Goal: Task Accomplishment & Management: Manage account settings

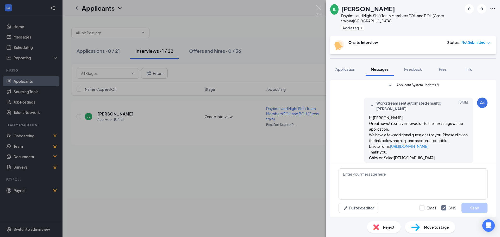
scroll to position [69, 0]
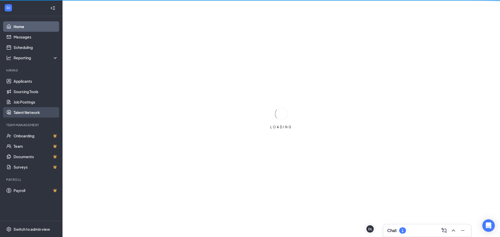
click at [34, 110] on link "Talent Network" at bounding box center [36, 112] width 45 height 10
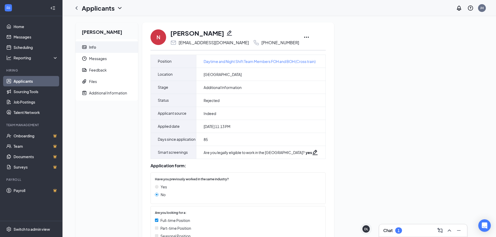
click at [303, 39] on icon "Ellipses" at bounding box center [306, 37] width 6 height 6
click at [308, 51] on li "Unreject" at bounding box center [312, 47] width 53 height 11
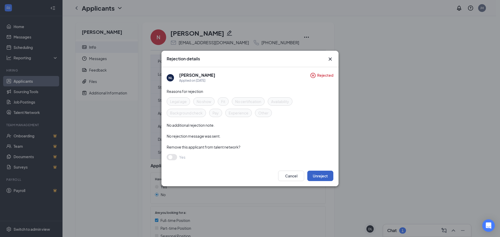
click at [320, 172] on button "Unreject" at bounding box center [320, 176] width 26 height 10
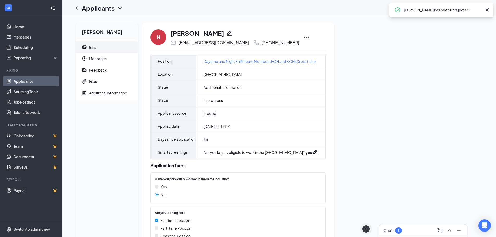
click at [38, 83] on link "Applicants" at bounding box center [36, 81] width 45 height 10
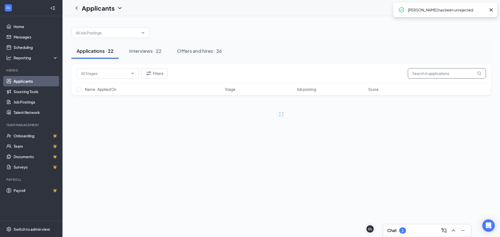
click at [428, 73] on input "text" at bounding box center [447, 73] width 78 height 10
click at [436, 74] on input "nyasia" at bounding box center [447, 73] width 78 height 10
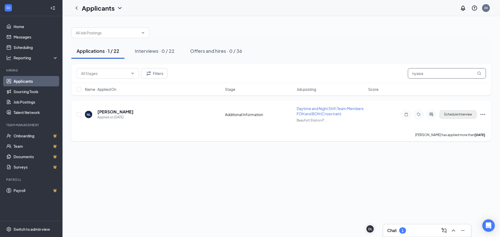
type input "nyasia"
click at [452, 116] on button "Schedule Interview" at bounding box center [458, 114] width 37 height 8
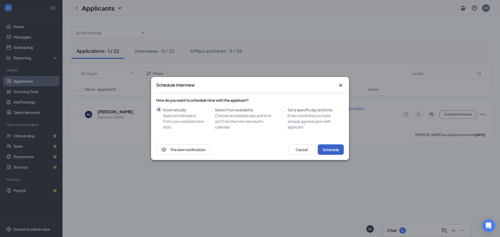
click at [332, 151] on button "Schedule" at bounding box center [331, 150] width 26 height 10
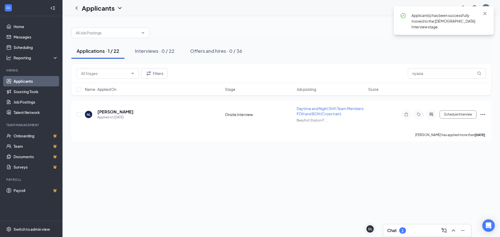
click at [423, 231] on div "Chat 1" at bounding box center [427, 231] width 80 height 8
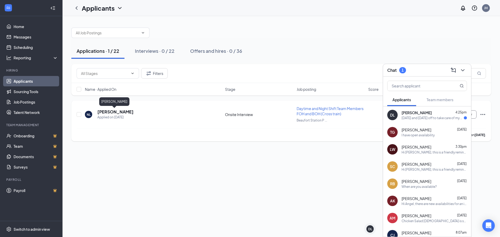
click at [120, 113] on h5 "[PERSON_NAME]" at bounding box center [115, 112] width 36 height 6
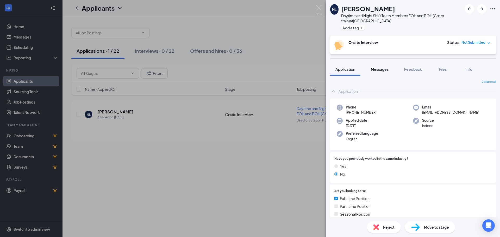
click at [385, 70] on span "Messages" at bounding box center [380, 69] width 18 height 5
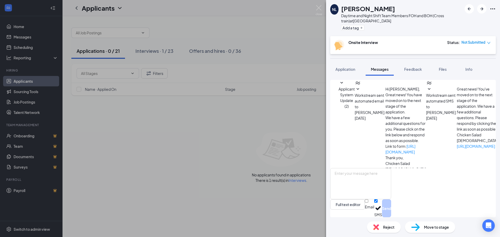
click at [187, 114] on div "NL [PERSON_NAME] Daytime and Night Shift Team Members FOH and BOH (Cross train)…" at bounding box center [250, 118] width 500 height 237
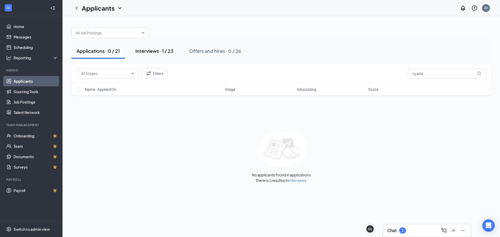
click at [169, 53] on div "Interviews · 1 / 23" at bounding box center [154, 51] width 38 height 7
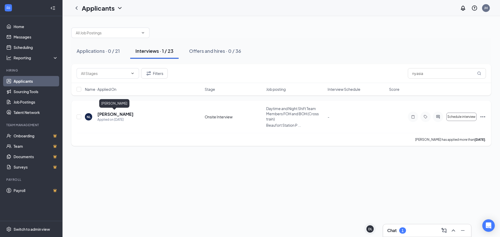
click at [113, 115] on h5 "[PERSON_NAME]" at bounding box center [115, 114] width 36 height 6
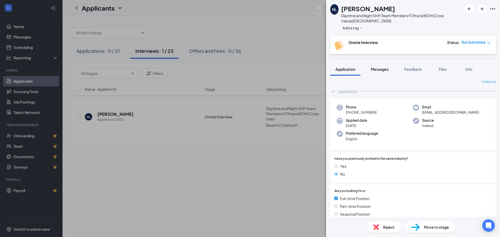
click at [391, 72] on button "Messages" at bounding box center [380, 69] width 28 height 13
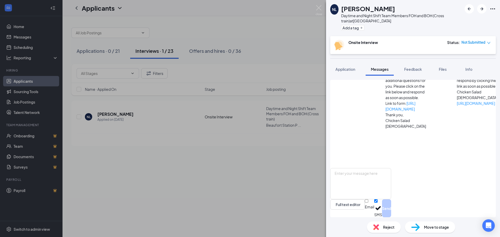
scroll to position [44, 0]
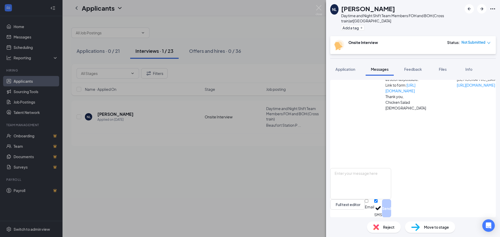
scroll to position [87, 0]
click at [319, 12] on img at bounding box center [319, 10] width 7 height 10
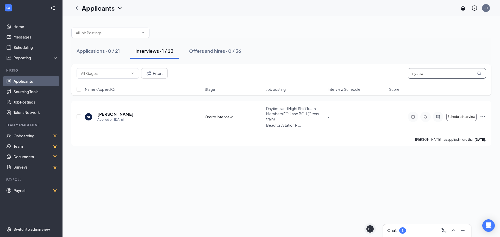
click at [443, 78] on input "nyasia" at bounding box center [447, 73] width 78 height 10
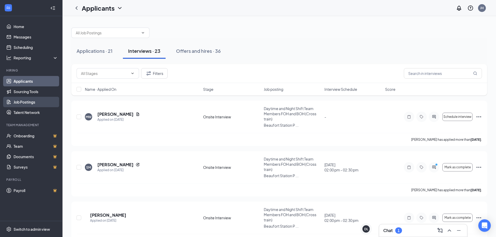
click at [36, 105] on link "Job Postings" at bounding box center [36, 102] width 45 height 10
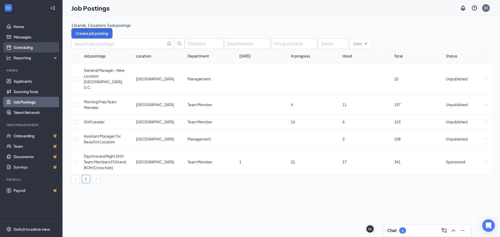
click at [29, 46] on link "Scheduling" at bounding box center [36, 47] width 45 height 10
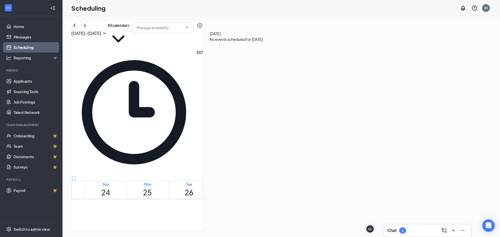
scroll to position [438, 0]
click at [88, 29] on button at bounding box center [85, 25] width 6 height 6
drag, startPoint x: 188, startPoint y: 97, endPoint x: 198, endPoint y: 162, distance: 65.3
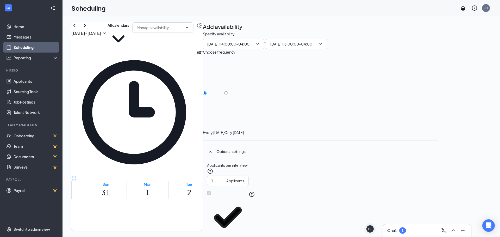
type input "02:00 PM"
type input "04:00 PM"
drag, startPoint x: 279, startPoint y: 99, endPoint x: 287, endPoint y: 187, distance: 88.6
drag, startPoint x: 314, startPoint y: 97, endPoint x: 326, endPoint y: 188, distance: 91.8
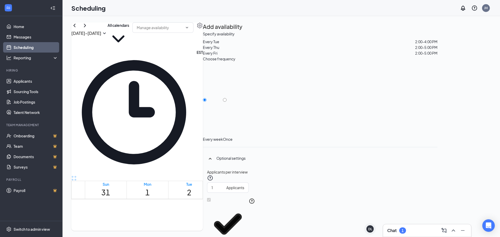
drag, startPoint x: 357, startPoint y: 98, endPoint x: 362, endPoint y: 188, distance: 89.2
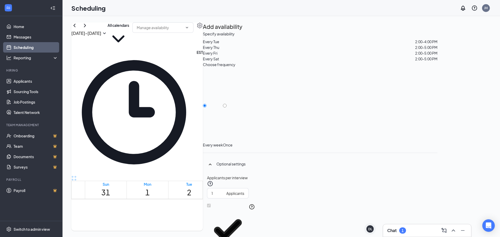
drag, startPoint x: 315, startPoint y: 95, endPoint x: 315, endPoint y: 103, distance: 7.3
click at [315, 103] on div "12am 1am 2am 3am 4am 5am 6am 7am 8am 9am 10am 11am 12pm 1pm 2pm 3pm 4pm 5pm 6pm…" at bounding box center [224, 48] width 305 height 575
click at [233, 142] on div at bounding box center [228, 142] width 10 height 0
click at [227, 104] on input "Once" at bounding box center [225, 106] width 4 height 4
radio input "true"
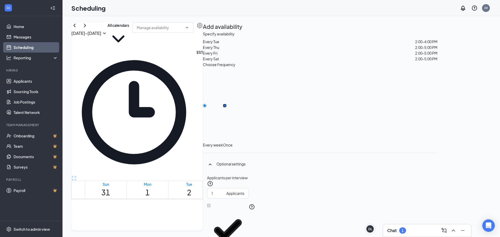
radio input "false"
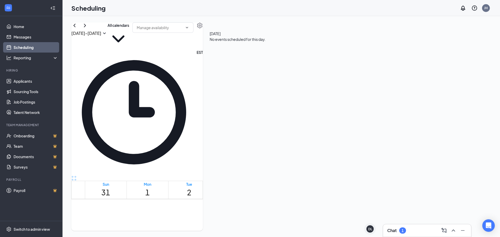
scroll to position [261, 0]
